Goal: Use online tool/utility: Utilize a website feature to perform a specific function

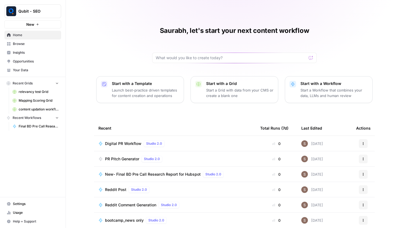
click at [26, 42] on span "Browse" at bounding box center [36, 43] width 46 height 5
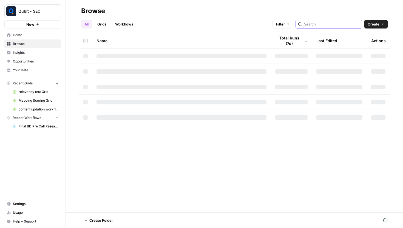
click at [336, 27] on input "search" at bounding box center [332, 23] width 56 height 5
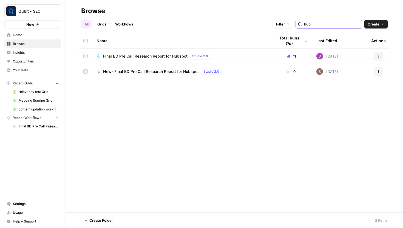
type input "hub"
click at [233, 59] on div "Final BD Pre Call Research Report for Hubspot Studio 2.0" at bounding box center [181, 56] width 170 height 7
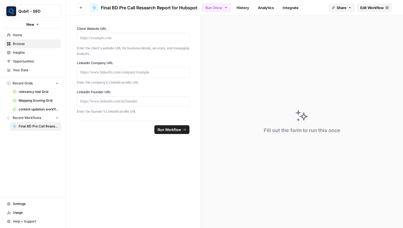
click at [370, 8] on span "Edit Workflow" at bounding box center [372, 7] width 24 height 5
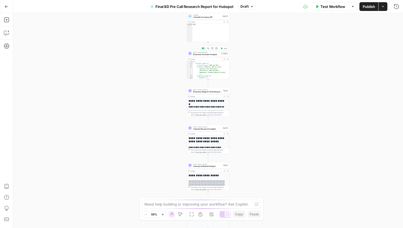
click at [210, 55] on span "Business Overview Analysis" at bounding box center [206, 54] width 26 height 3
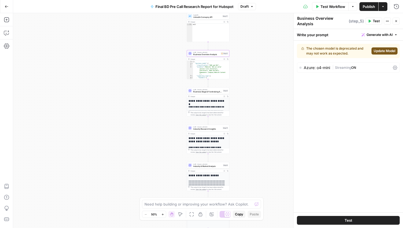
click at [320, 68] on div "Azure: o4-mini" at bounding box center [317, 68] width 26 height 4
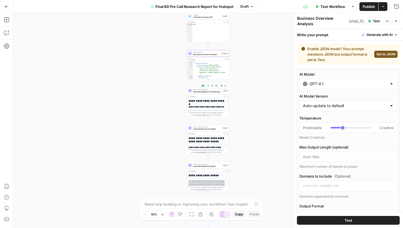
click at [209, 92] on span "Business Stage & Fundraising Analysis" at bounding box center [207, 91] width 28 height 3
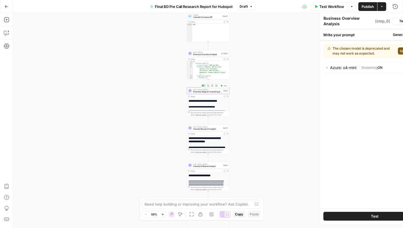
type textarea "Business Stage & Fundraising Analysis"
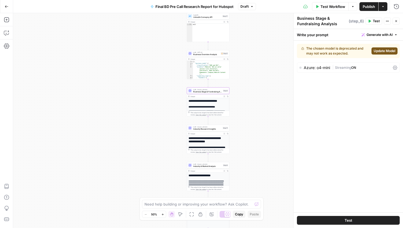
click at [322, 70] on div "Azure: o4-mini | Streaming ON" at bounding box center [348, 67] width 103 height 10
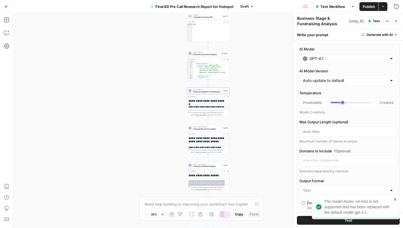
click at [333, 59] on input "GPT-4.1" at bounding box center [348, 58] width 78 height 5
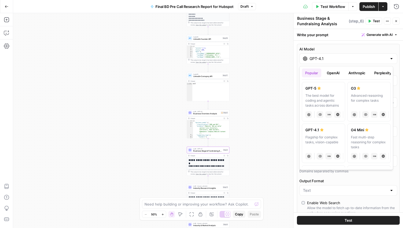
click at [7, 7] on icon "button" at bounding box center [7, 7] width 4 height 4
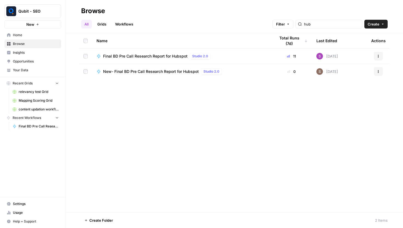
click at [144, 72] on span "New- Final BD Pre Call Research Report for Hubspot" at bounding box center [151, 71] width 96 height 5
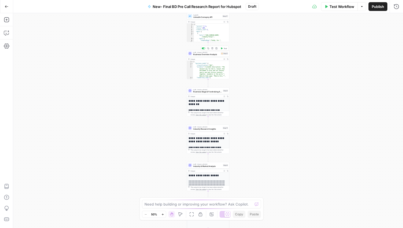
click at [209, 54] on span "Business Overview Analysis" at bounding box center [206, 54] width 26 height 3
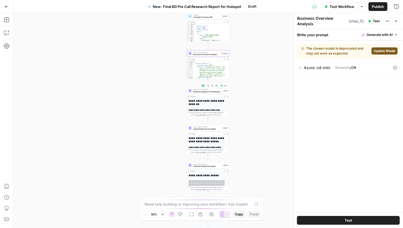
click at [208, 92] on span "Business Stage & Fundraising Analysis" at bounding box center [207, 91] width 28 height 3
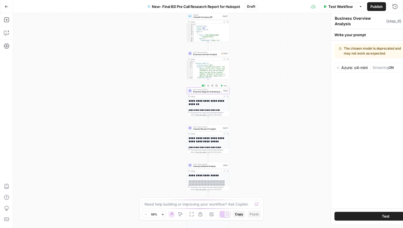
type textarea "Business Stage & Fundraising Analysis"
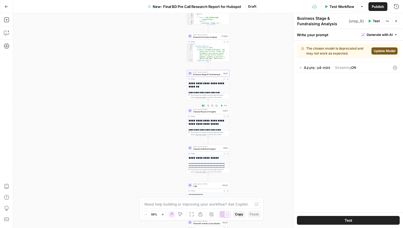
click at [203, 111] on span "Industry Research Insights" at bounding box center [207, 111] width 28 height 3
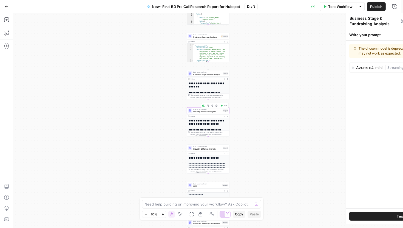
type textarea "Industry Research Insights"
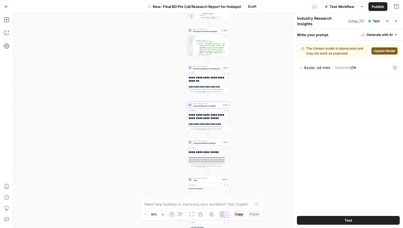
click at [208, 142] on span "Industry & Market Analysis" at bounding box center [207, 143] width 28 height 3
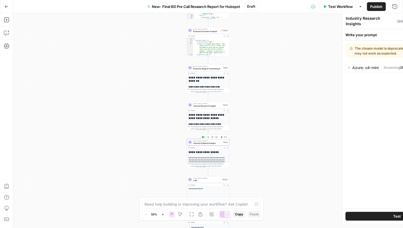
type textarea "Industry & Market Analysis"
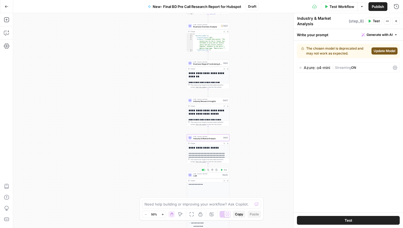
click at [203, 176] on span "LLM" at bounding box center [207, 176] width 28 height 3
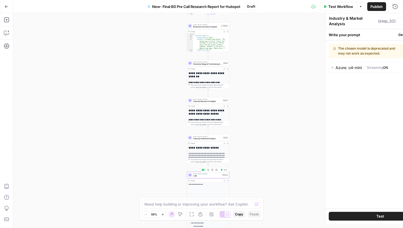
type textarea "LLM"
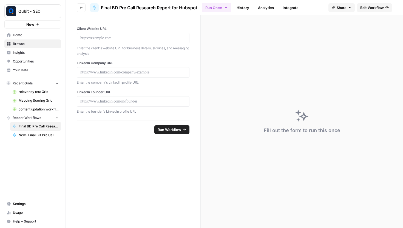
click at [373, 7] on span "Edit Workflow" at bounding box center [372, 7] width 24 height 5
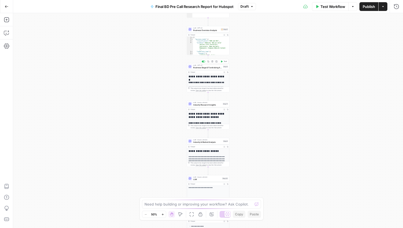
click at [204, 67] on span "Business Stage & Fundraising Analysis" at bounding box center [207, 67] width 28 height 3
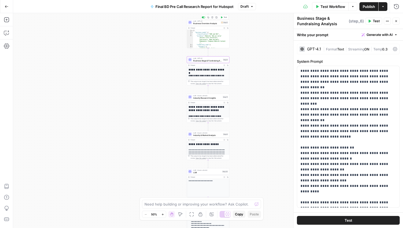
click at [199, 23] on span "Business Overview Analysis" at bounding box center [206, 23] width 26 height 3
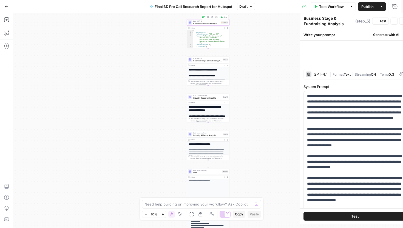
type textarea "Business Overview Analysis"
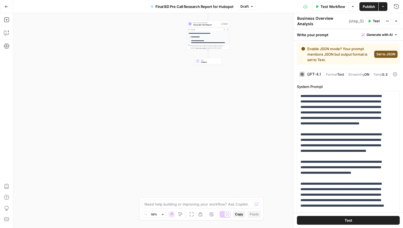
click at [199, 26] on span "Generate Final Report" at bounding box center [206, 25] width 26 height 3
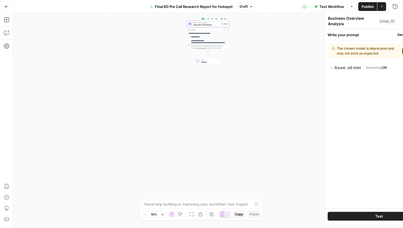
type textarea "Generate Final Report"
